Goal: Find contact information: Find contact information

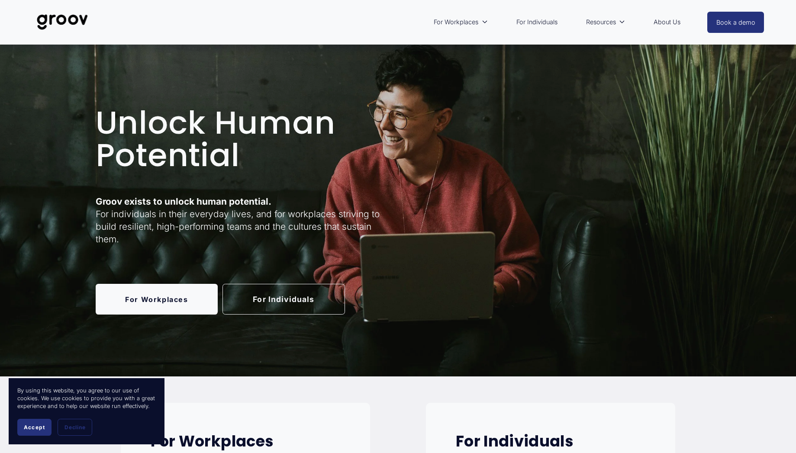
click at [542, 24] on link "For Individuals" at bounding box center [537, 22] width 50 height 20
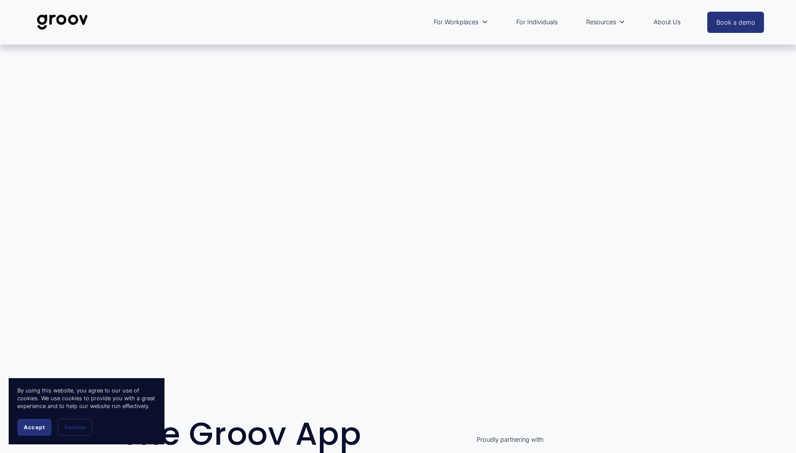
click at [658, 22] on link "About Us" at bounding box center [666, 22] width 35 height 20
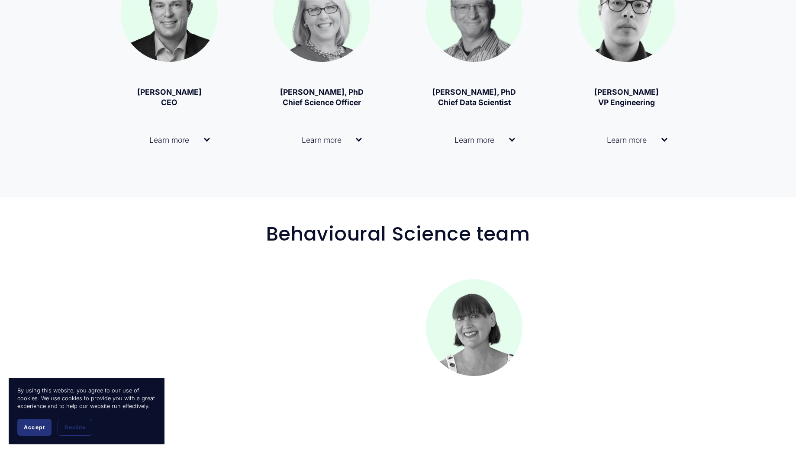
scroll to position [831, 0]
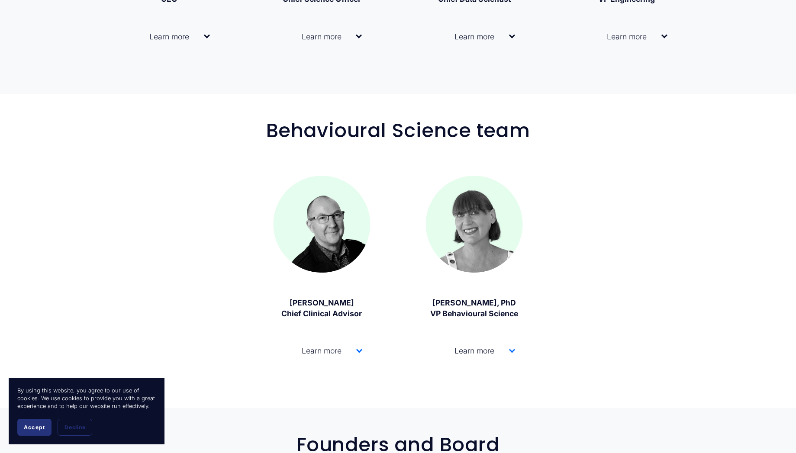
click at [335, 354] on span "Learn more" at bounding box center [318, 350] width 75 height 9
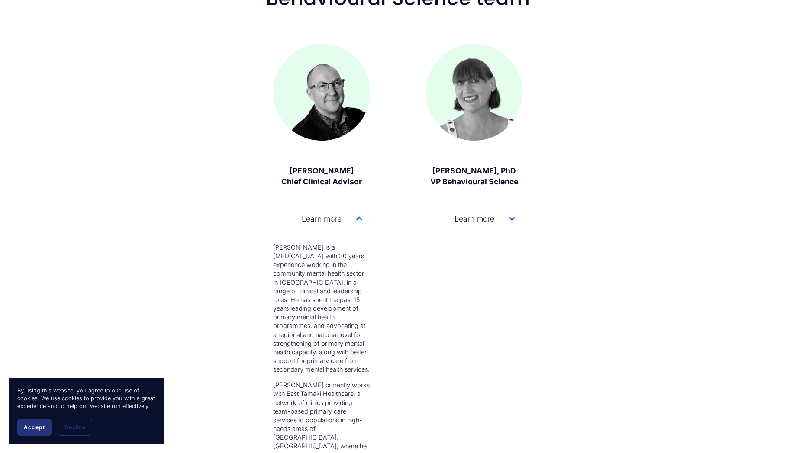
scroll to position [986, 0]
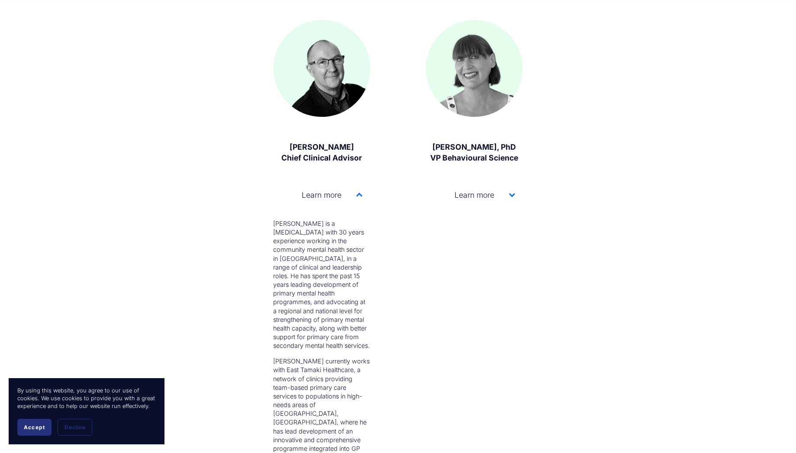
click at [489, 193] on span "Learn more" at bounding box center [470, 194] width 75 height 9
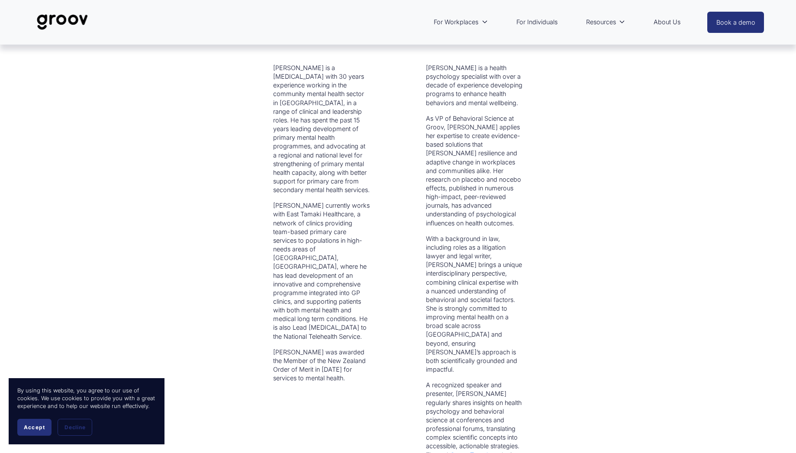
scroll to position [934, 0]
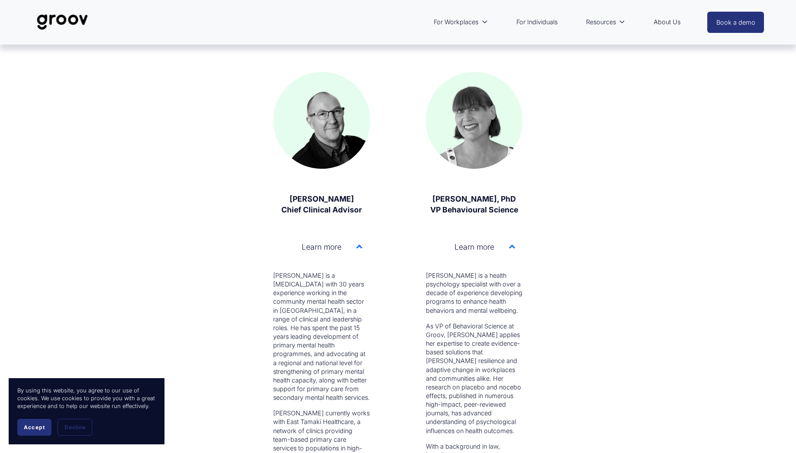
drag, startPoint x: 292, startPoint y: 202, endPoint x: 353, endPoint y: 196, distance: 61.3
click at [353, 196] on p "Dr David Codyre Chief Clinical Advisor" at bounding box center [321, 204] width 97 height 21
copy strong "Dr David Codyre"
drag, startPoint x: 433, startPoint y: 198, endPoint x: 496, endPoint y: 199, distance: 62.7
click at [496, 199] on strong "Dr Fiona Crichton, PhD VP Behavioural Science" at bounding box center [474, 204] width 88 height 20
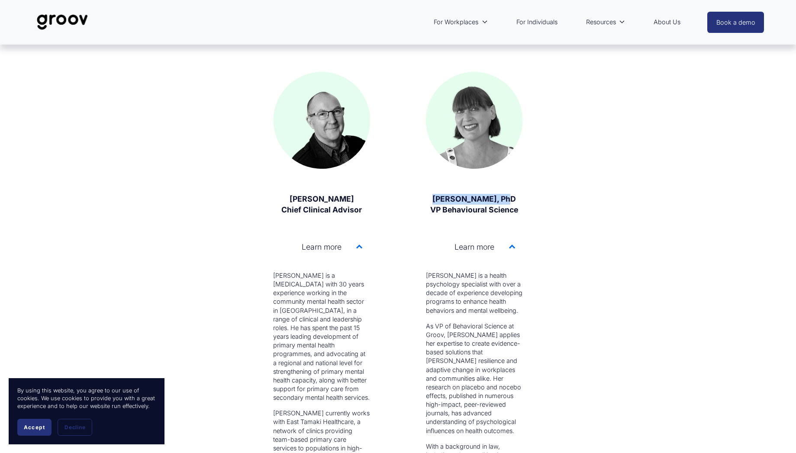
copy strong "Dr Fiona Crichton"
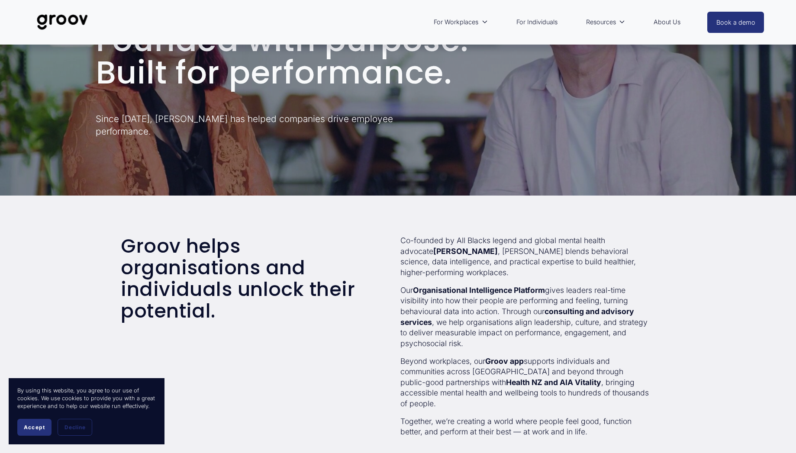
scroll to position [0, 0]
